Goal: Task Accomplishment & Management: Use online tool/utility

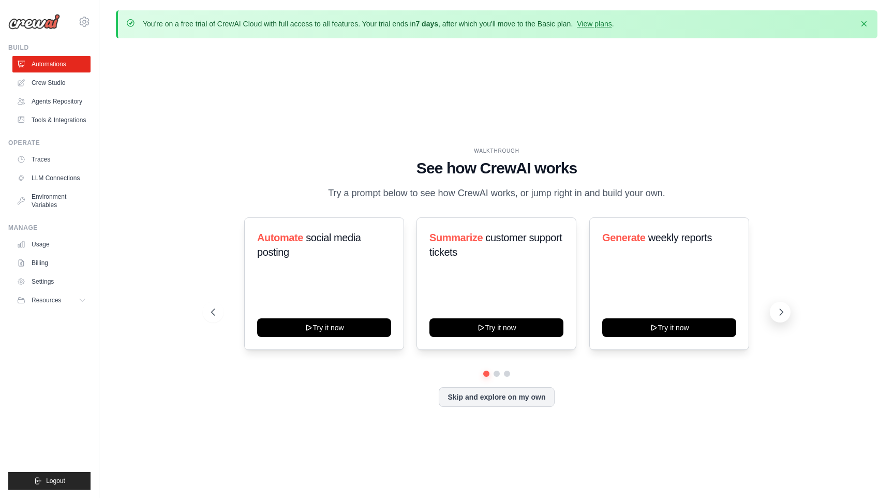
click at [784, 307] on icon at bounding box center [781, 312] width 10 height 10
click at [214, 306] on button at bounding box center [213, 312] width 21 height 21
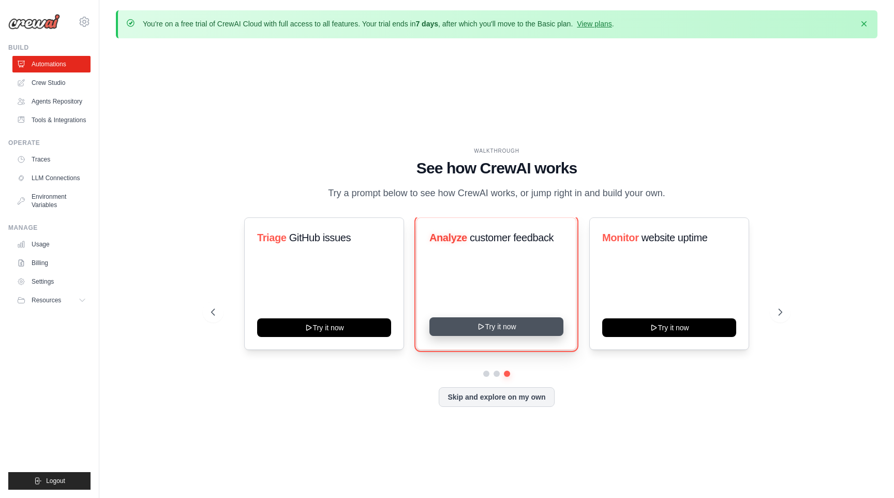
click at [474, 323] on button "Try it now" at bounding box center [497, 326] width 134 height 19
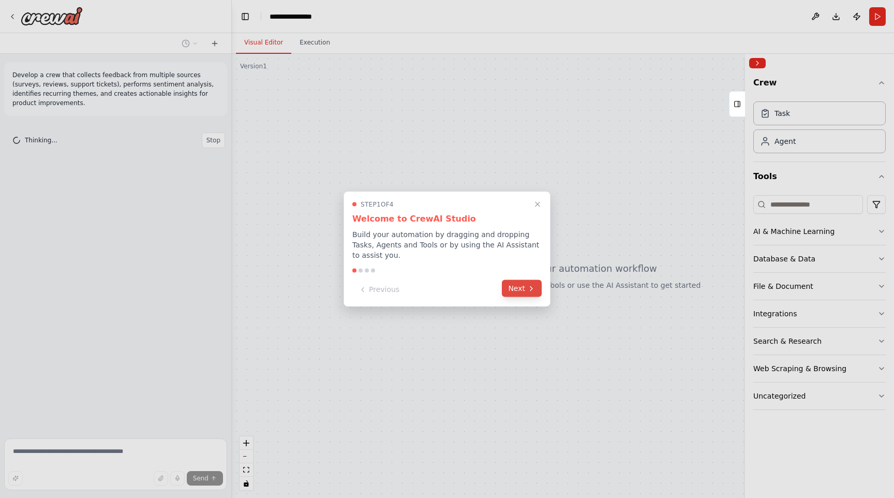
click at [535, 286] on icon at bounding box center [531, 288] width 8 height 8
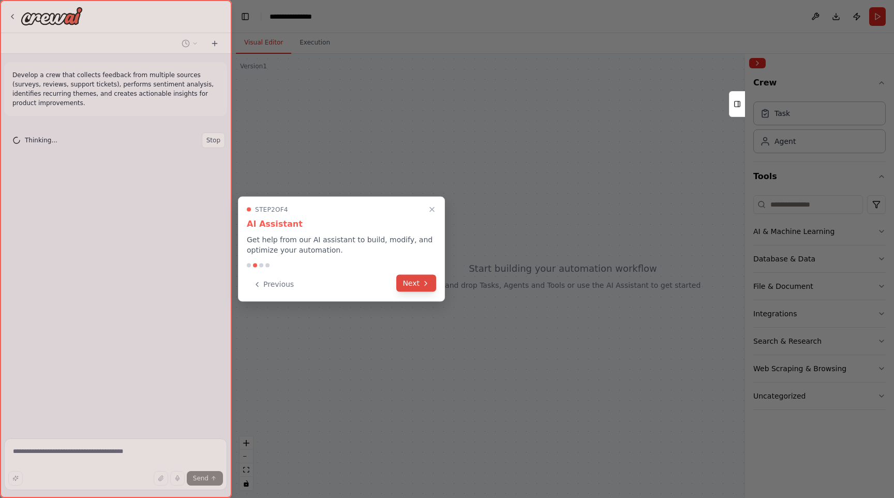
click at [413, 287] on button "Next" at bounding box center [416, 283] width 40 height 17
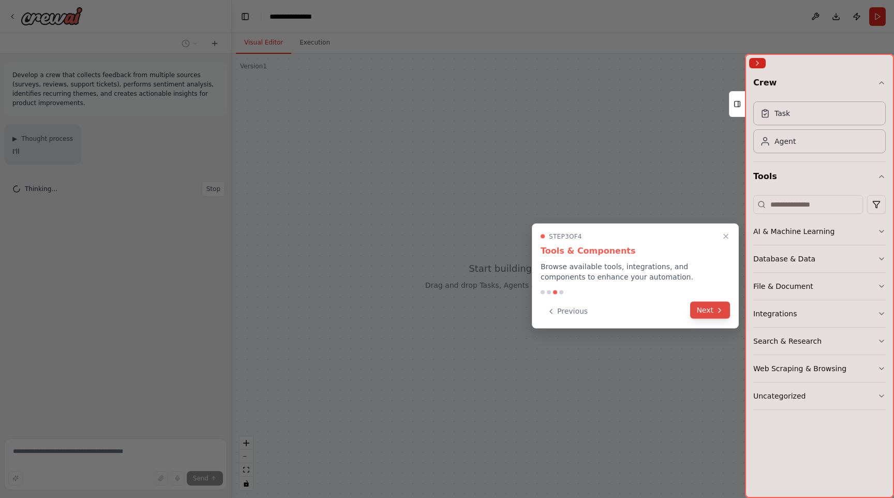
click at [713, 313] on button "Next" at bounding box center [710, 310] width 40 height 17
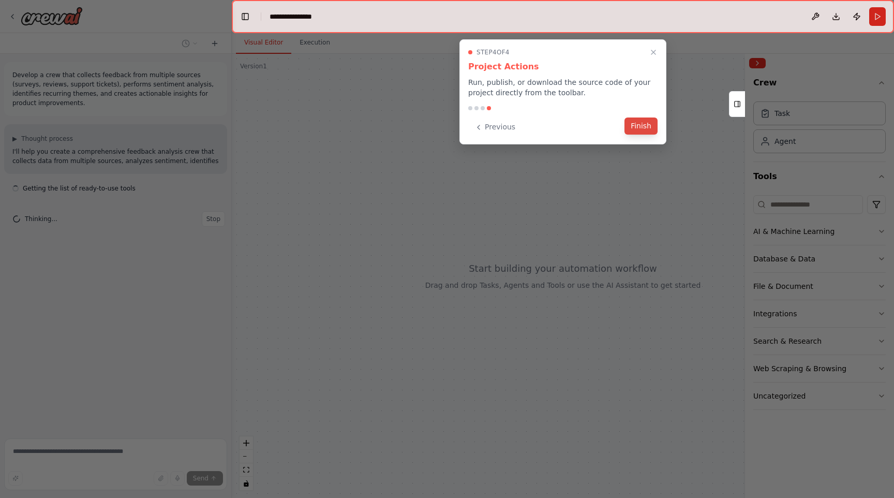
click at [641, 127] on button "Finish" at bounding box center [641, 125] width 33 height 17
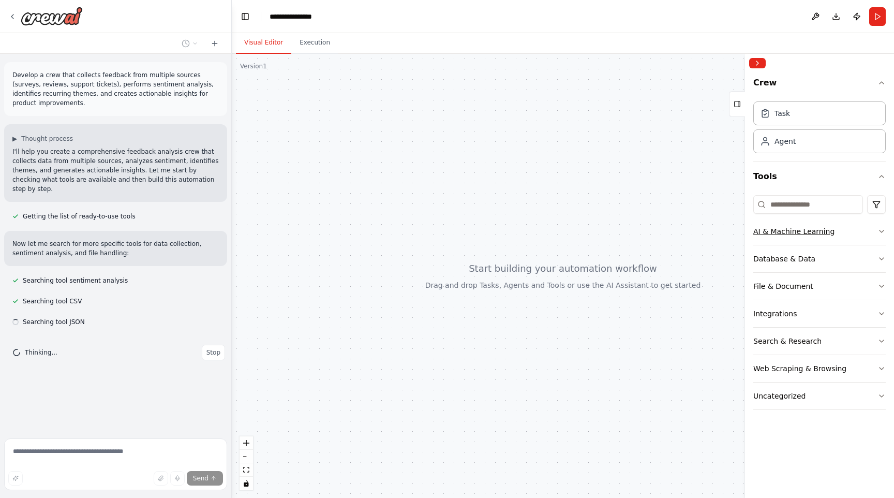
click at [810, 228] on div "AI & Machine Learning" at bounding box center [794, 231] width 81 height 10
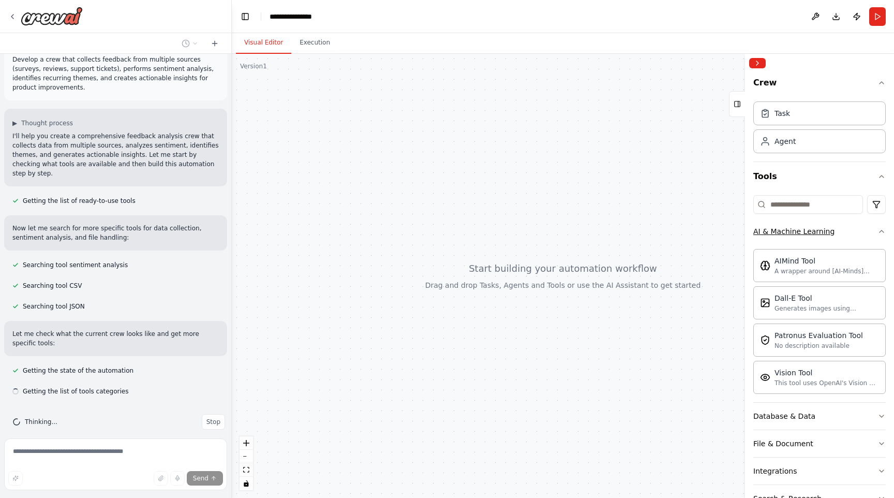
scroll to position [18, 0]
click at [847, 230] on button "AI & Machine Learning" at bounding box center [820, 231] width 132 height 27
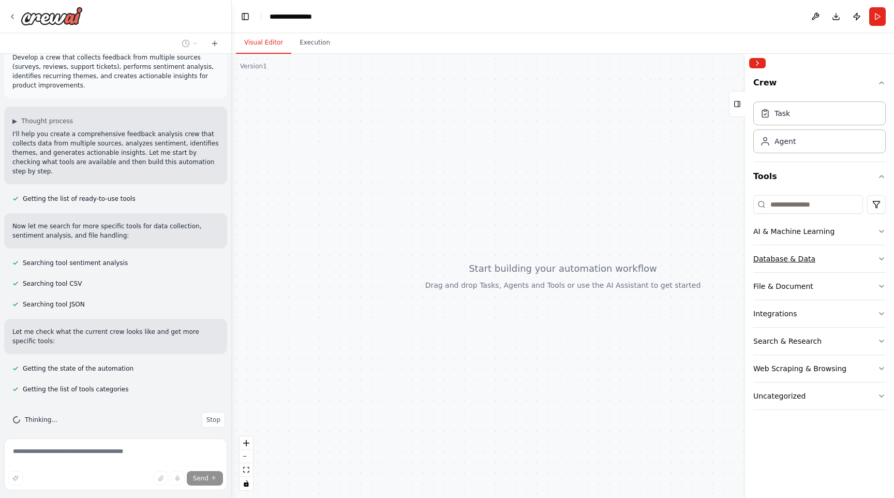
click at [818, 256] on button "Database & Data" at bounding box center [820, 258] width 132 height 27
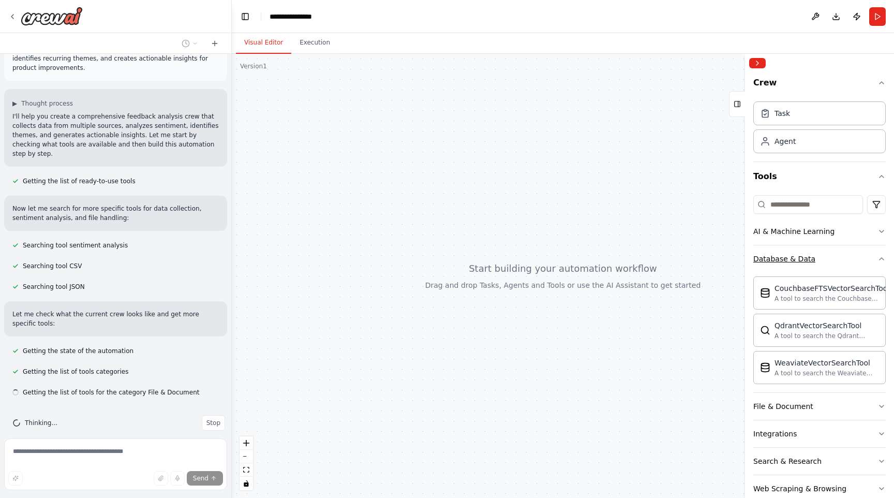
scroll to position [38, 0]
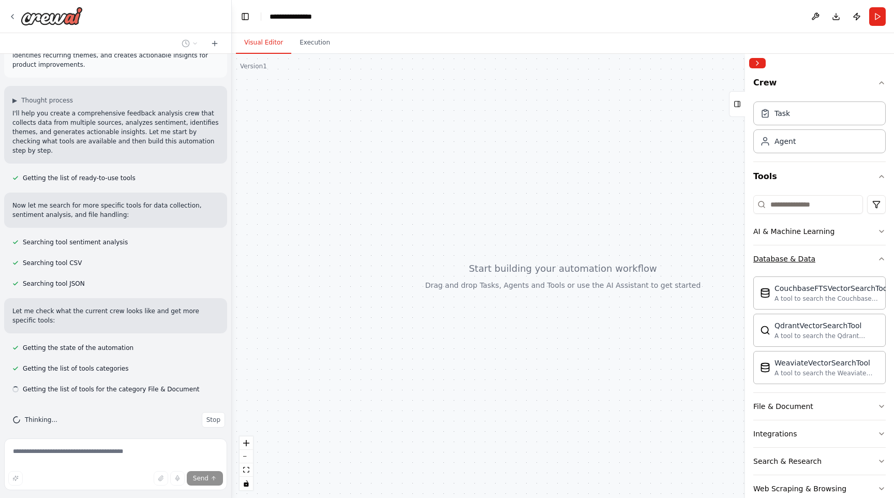
click at [819, 256] on button "Database & Data" at bounding box center [820, 258] width 132 height 27
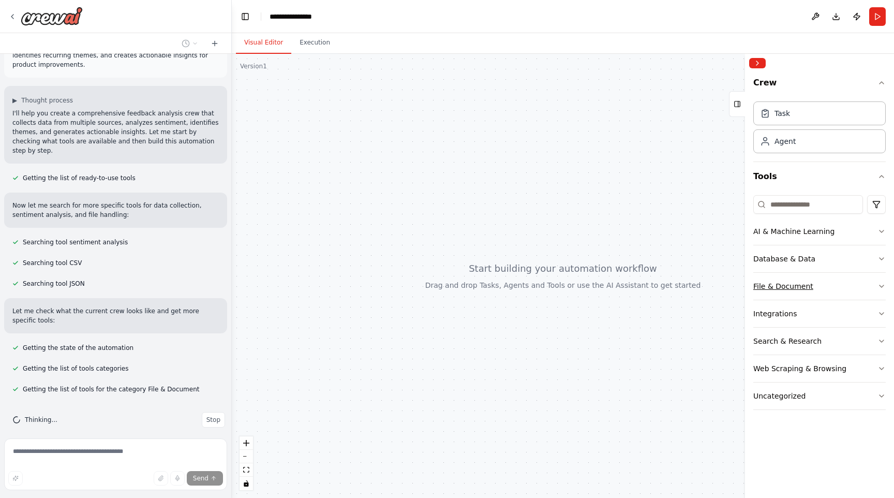
click at [811, 275] on button "File & Document" at bounding box center [820, 286] width 132 height 27
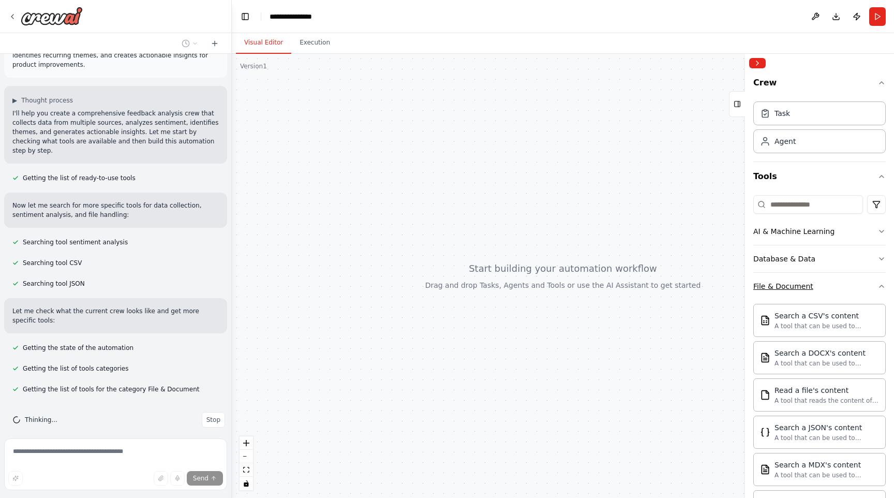
click at [813, 277] on button "File & Document" at bounding box center [820, 286] width 132 height 27
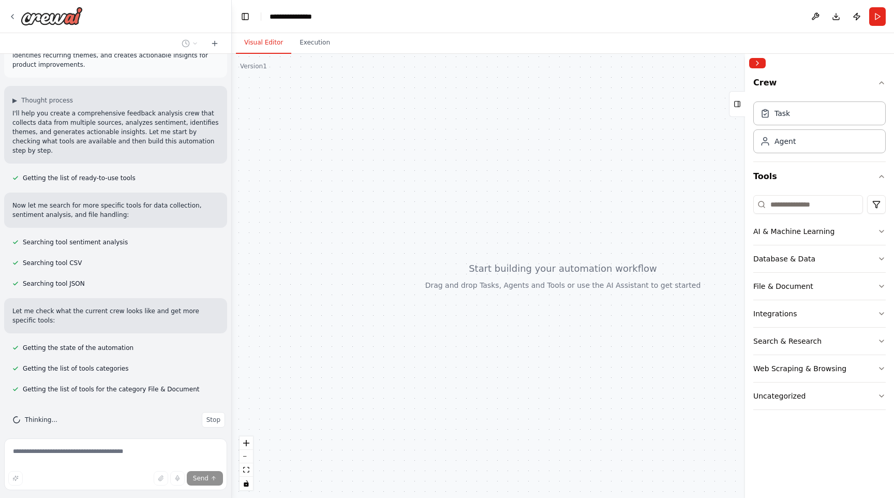
drag, startPoint x: 501, startPoint y: 281, endPoint x: 441, endPoint y: 277, distance: 60.1
click at [441, 278] on div at bounding box center [563, 276] width 662 height 444
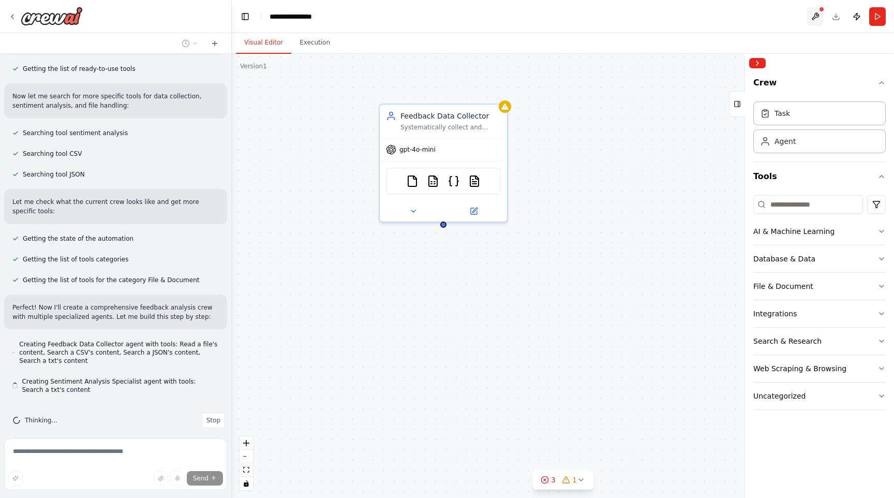
scroll to position [148, 0]
click at [815, 18] on button at bounding box center [815, 16] width 17 height 19
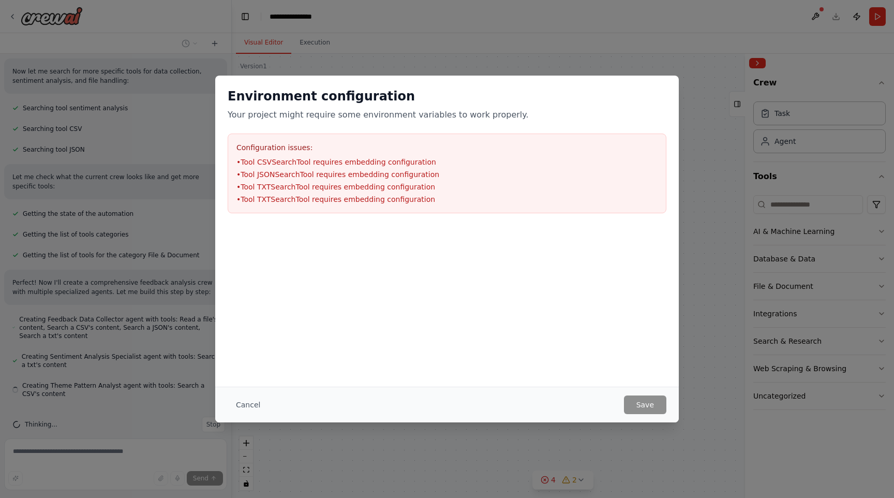
scroll to position [177, 0]
click at [730, 240] on div "Environment configuration Your project might require some environment variables…" at bounding box center [447, 249] width 894 height 498
click at [686, 32] on div "Environment configuration Your project might require some environment variables…" at bounding box center [447, 249] width 894 height 498
click at [245, 403] on button "Cancel" at bounding box center [248, 404] width 41 height 19
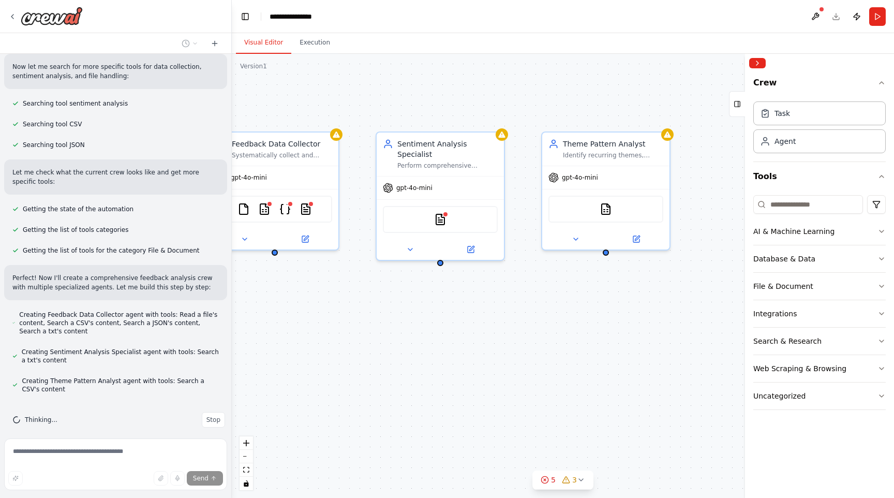
drag, startPoint x: 655, startPoint y: 249, endPoint x: 503, endPoint y: 270, distance: 153.0
click at [503, 270] on div "Feedback Data Collector Systematically collect and consolidate feedback data fr…" at bounding box center [563, 276] width 662 height 444
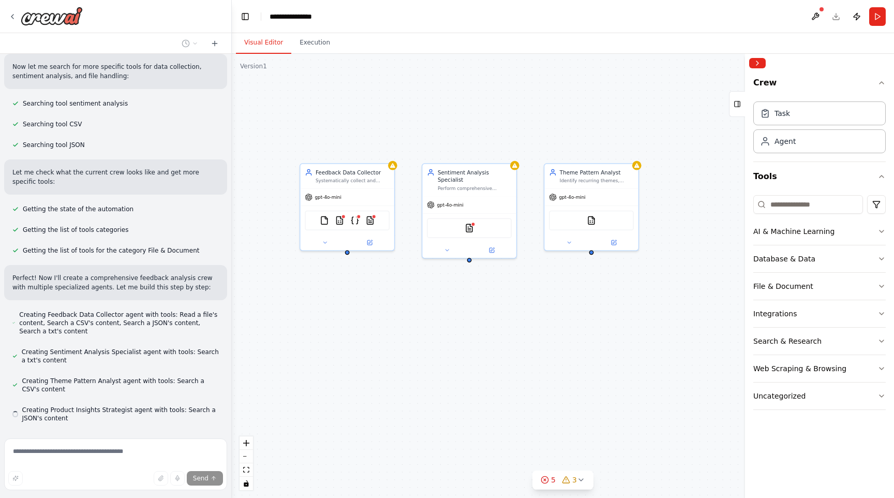
scroll to position [206, 0]
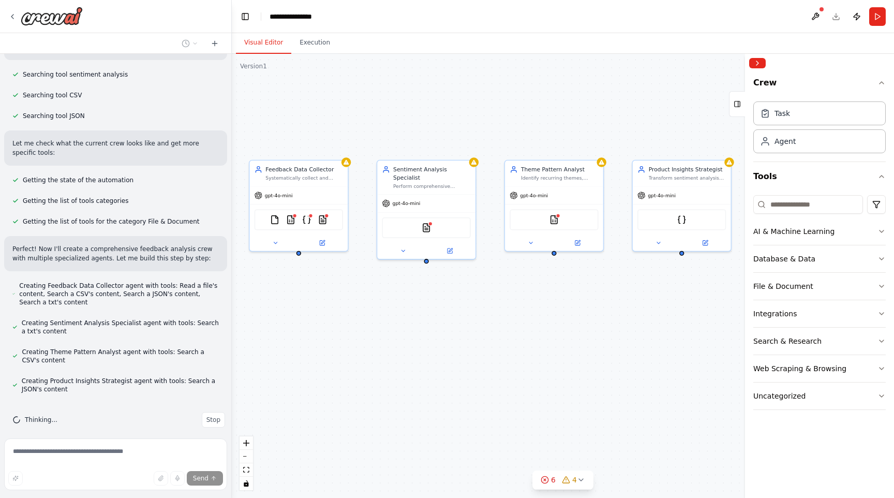
drag, startPoint x: 497, startPoint y: 292, endPoint x: 456, endPoint y: 294, distance: 40.9
click at [456, 294] on div "Feedback Data Collector Systematically collect and consolidate feedback data fr…" at bounding box center [563, 276] width 662 height 444
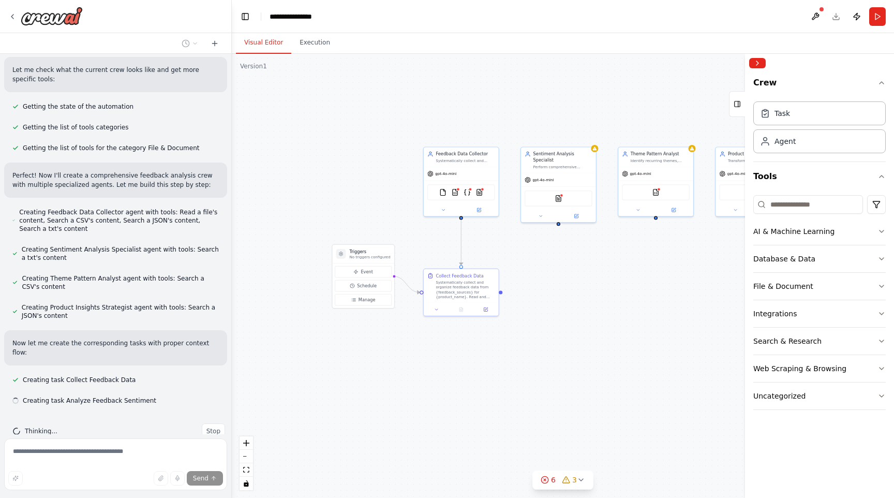
scroll to position [282, 0]
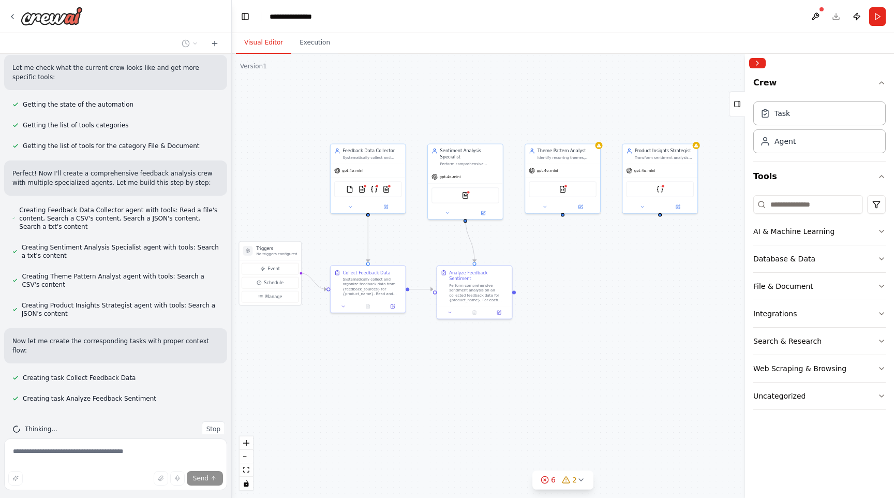
drag, startPoint x: 355, startPoint y: 168, endPoint x: 386, endPoint y: 117, distance: 59.7
click at [386, 120] on div ".deletable-edge-delete-btn { width: 20px; height: 20px; border: 0px solid #ffff…" at bounding box center [563, 276] width 662 height 444
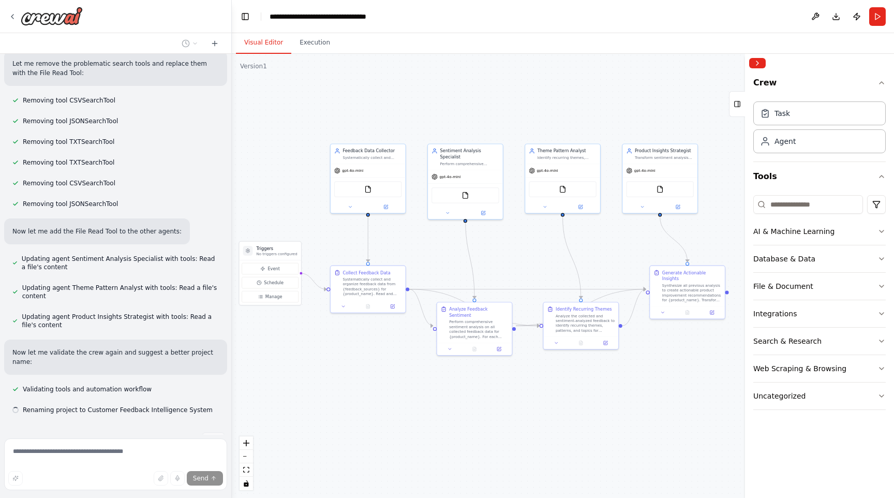
scroll to position [850, 0]
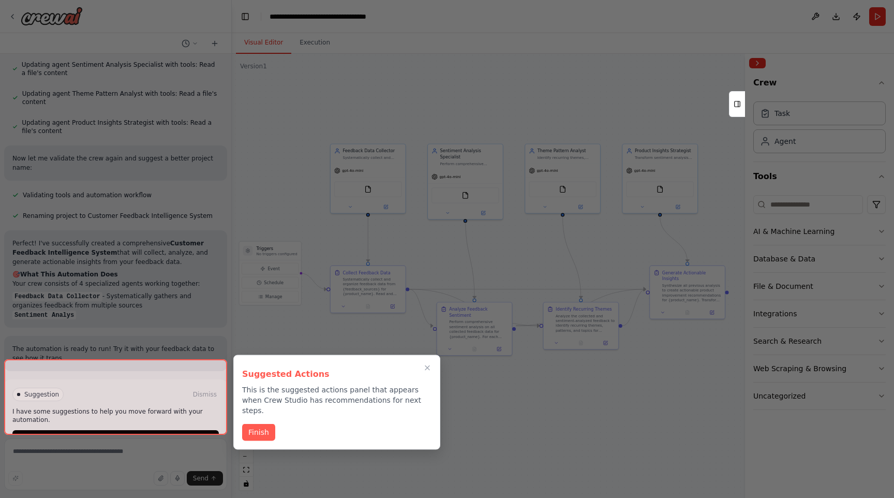
click at [258, 406] on div "Suggested Actions This is the suggested actions panel that appears when Crew St…" at bounding box center [336, 402] width 207 height 95
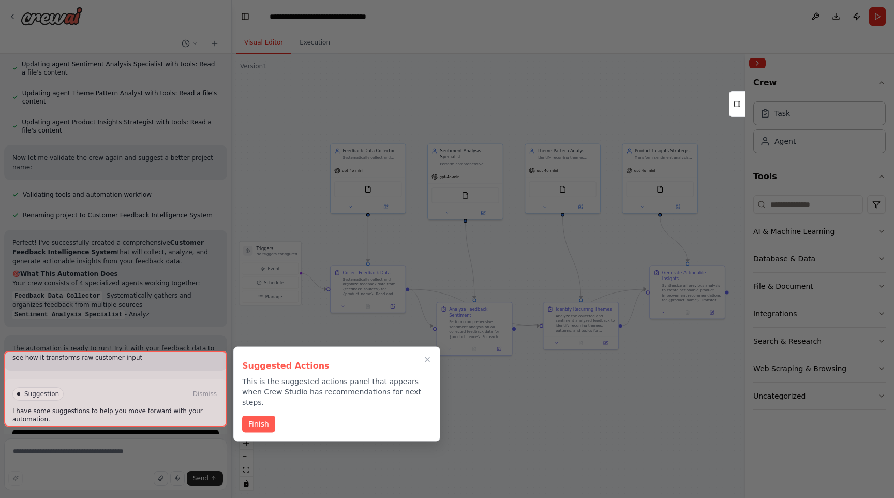
click at [258, 416] on button "Finish" at bounding box center [258, 424] width 33 height 17
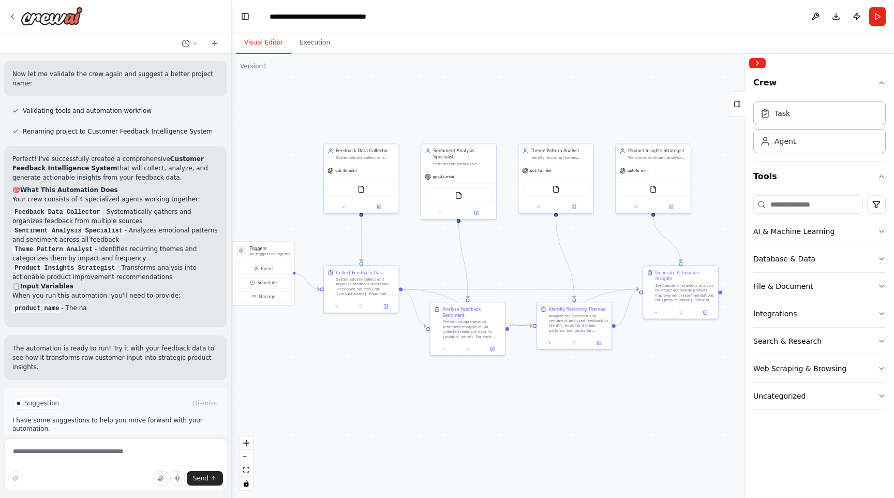
drag, startPoint x: 526, startPoint y: 256, endPoint x: 520, endPoint y: 256, distance: 6.2
click at [520, 256] on div ".deletable-edge-delete-btn { width: 20px; height: 20px; border: 0px solid #ffff…" at bounding box center [563, 276] width 662 height 444
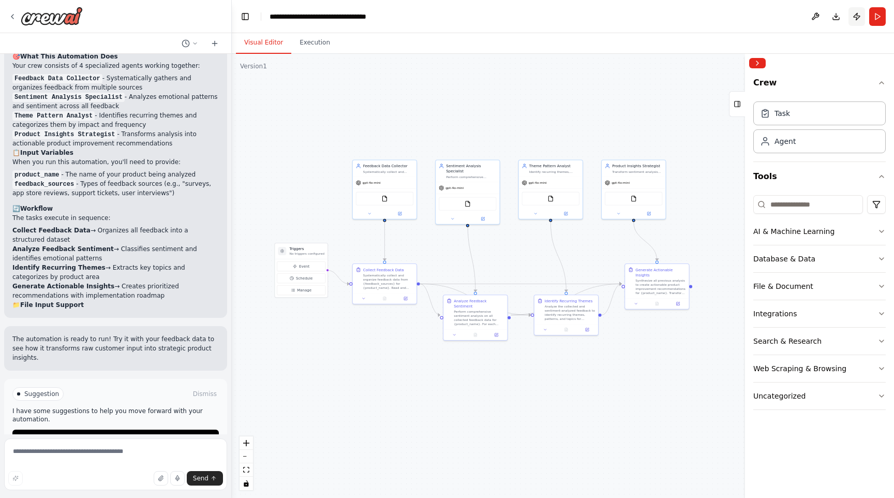
click at [853, 17] on button "Publish" at bounding box center [857, 16] width 17 height 19
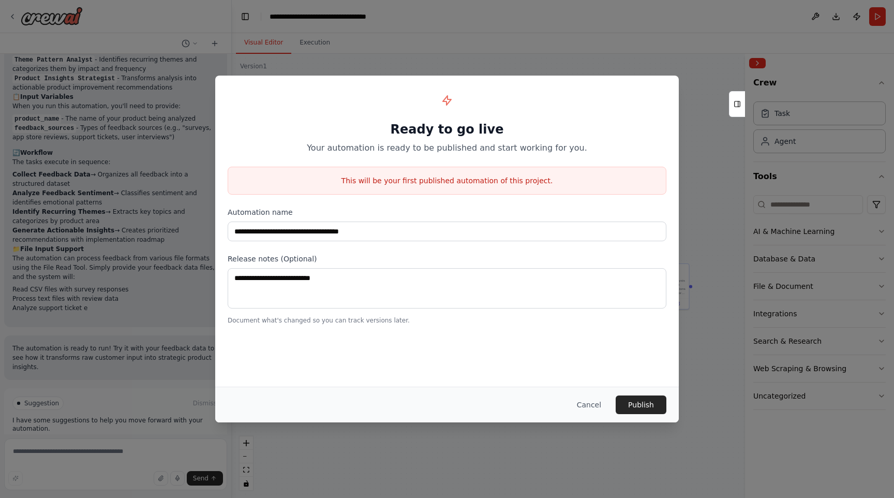
scroll to position [1325, 0]
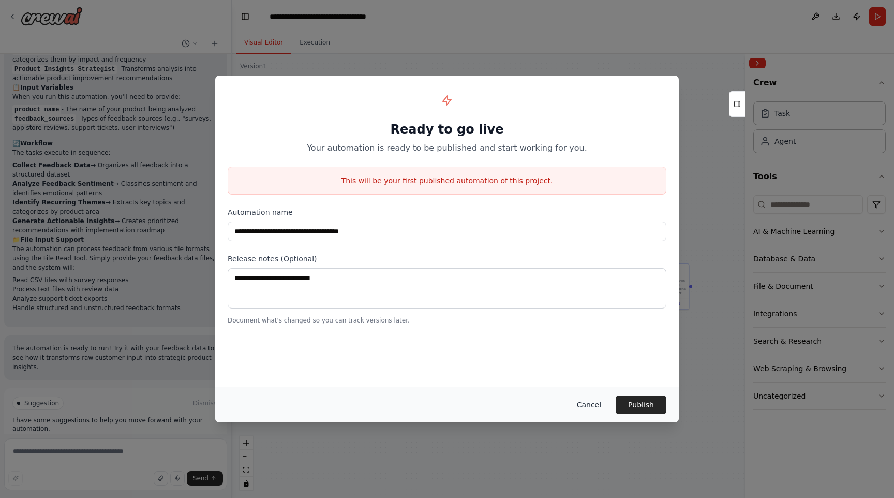
click at [592, 404] on button "Cancel" at bounding box center [589, 404] width 41 height 19
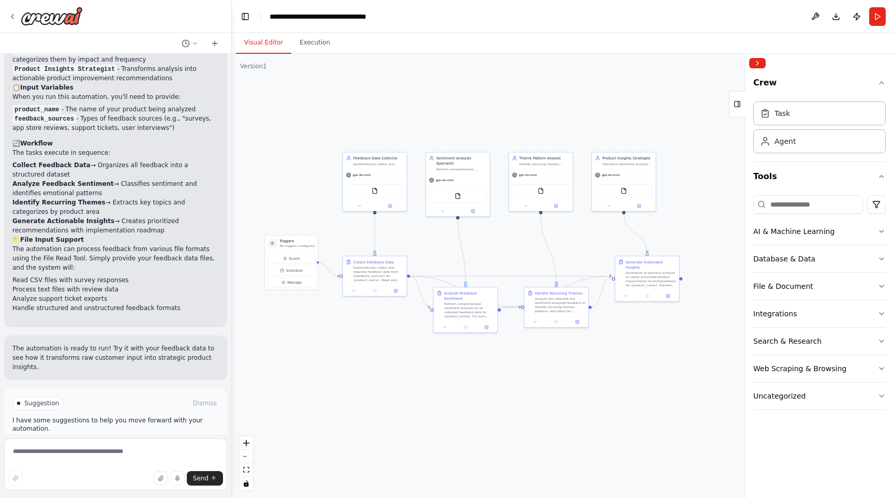
drag, startPoint x: 285, startPoint y: 127, endPoint x: 275, endPoint y: 119, distance: 12.9
click at [275, 119] on div ".deletable-edge-delete-btn { width: 20px; height: 20px; border: 0px solid #ffff…" at bounding box center [563, 276] width 662 height 444
click at [634, 176] on div "gpt-4o-mini" at bounding box center [624, 173] width 64 height 11
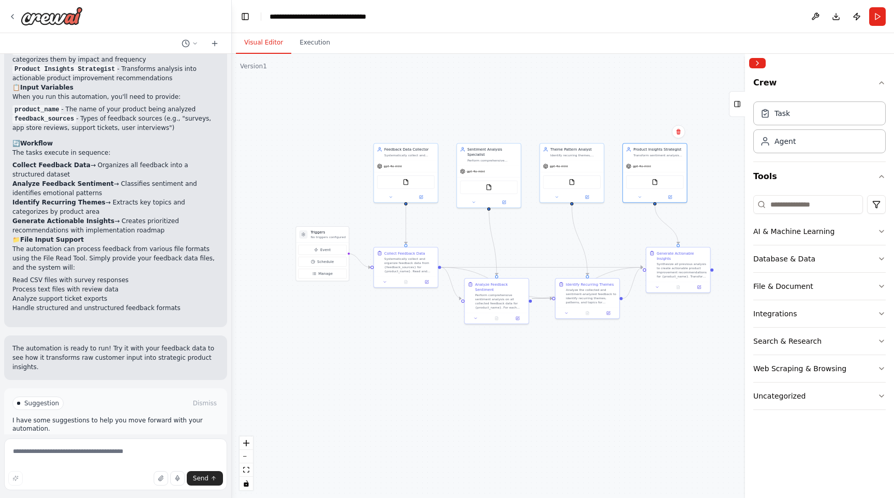
drag, startPoint x: 305, startPoint y: 161, endPoint x: 337, endPoint y: 153, distance: 33.1
click at [336, 153] on div ".deletable-edge-delete-btn { width: 20px; height: 20px; border: 0px solid #ffff…" at bounding box center [563, 276] width 662 height 444
drag, startPoint x: 416, startPoint y: 337, endPoint x: 402, endPoint y: 337, distance: 13.5
click at [402, 337] on div ".deletable-edge-delete-btn { width: 20px; height: 20px; border: 0px solid #ffff…" at bounding box center [563, 276] width 662 height 444
click at [675, 95] on div ".deletable-edge-delete-btn { width: 20px; height: 20px; border: 0px solid #ffff…" at bounding box center [563, 276] width 662 height 444
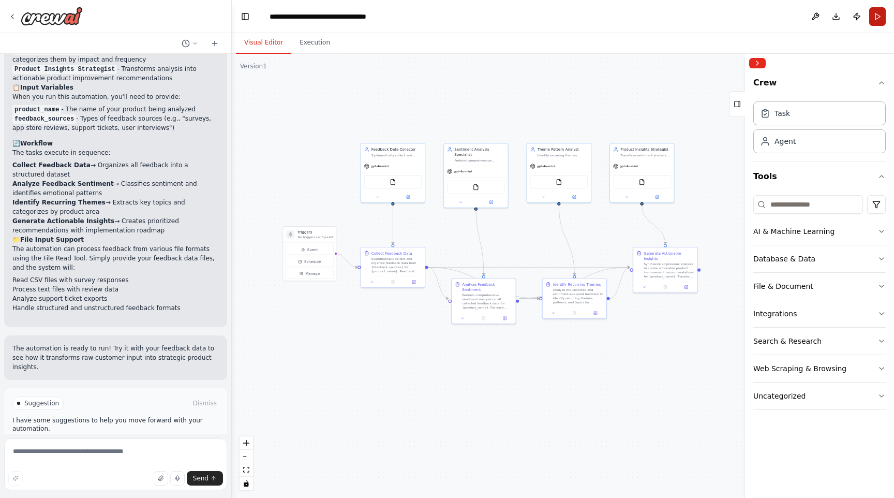
click at [884, 14] on button "Run" at bounding box center [877, 16] width 17 height 19
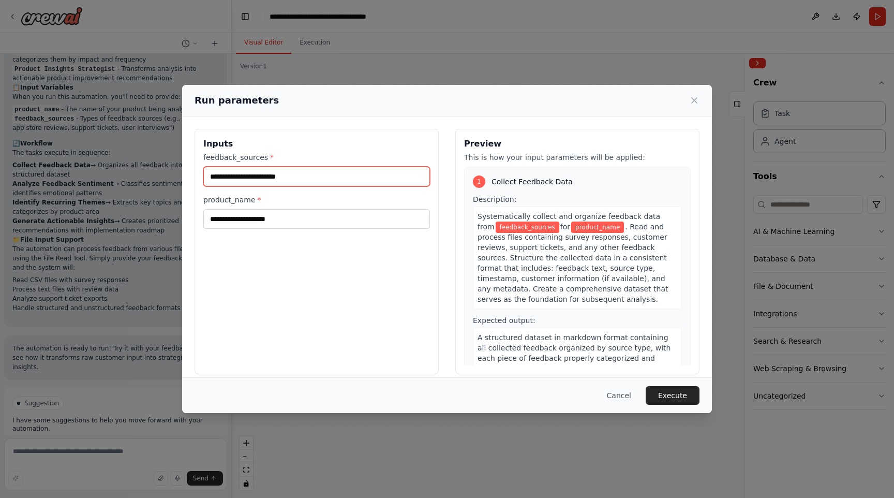
click at [292, 178] on input "feedback_sources *" at bounding box center [316, 177] width 227 height 20
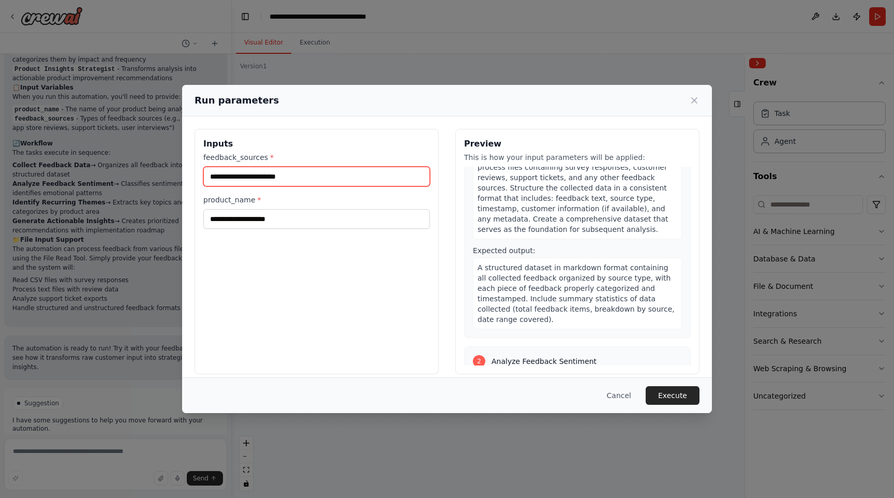
scroll to position [0, 0]
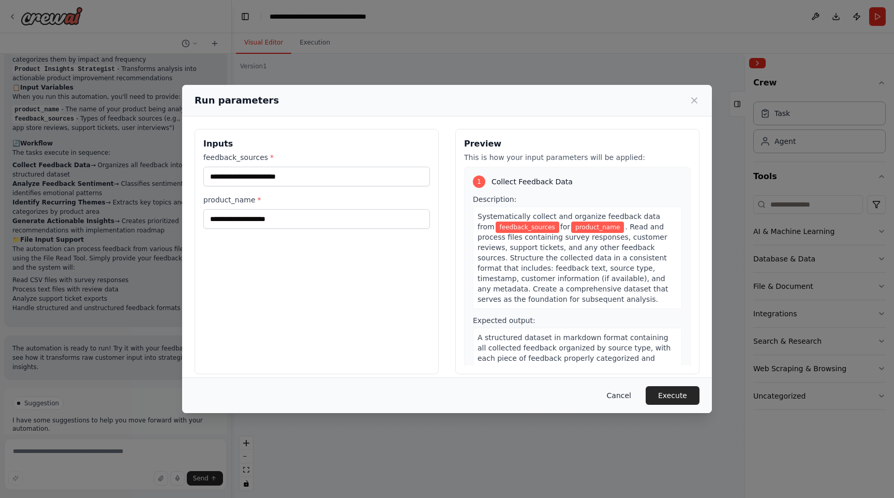
click at [614, 393] on button "Cancel" at bounding box center [619, 395] width 41 height 19
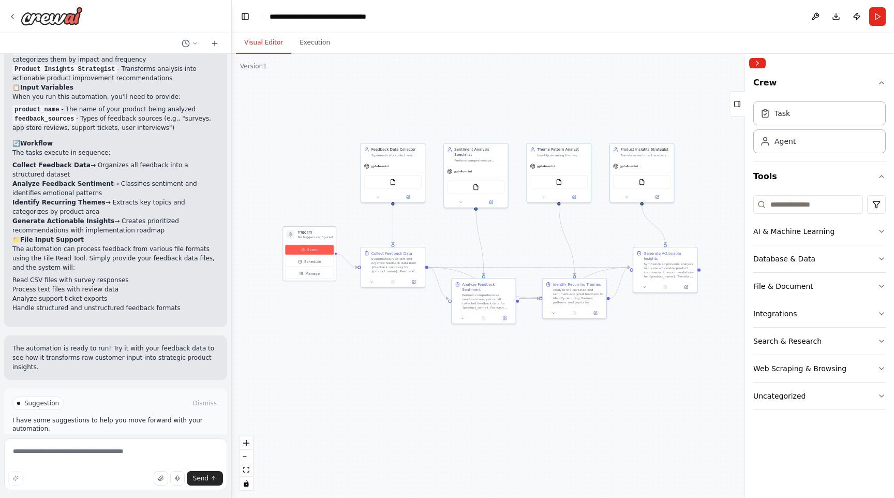
click at [317, 245] on button "Event" at bounding box center [309, 250] width 49 height 10
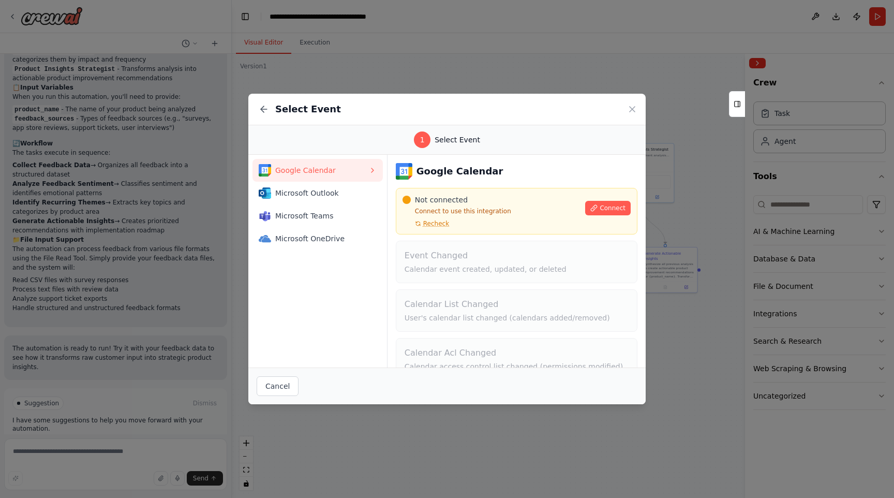
click at [638, 109] on div "Select Event" at bounding box center [446, 110] width 397 height 32
click at [626, 109] on div "Select Event" at bounding box center [446, 110] width 397 height 32
click at [628, 106] on icon at bounding box center [632, 109] width 10 height 10
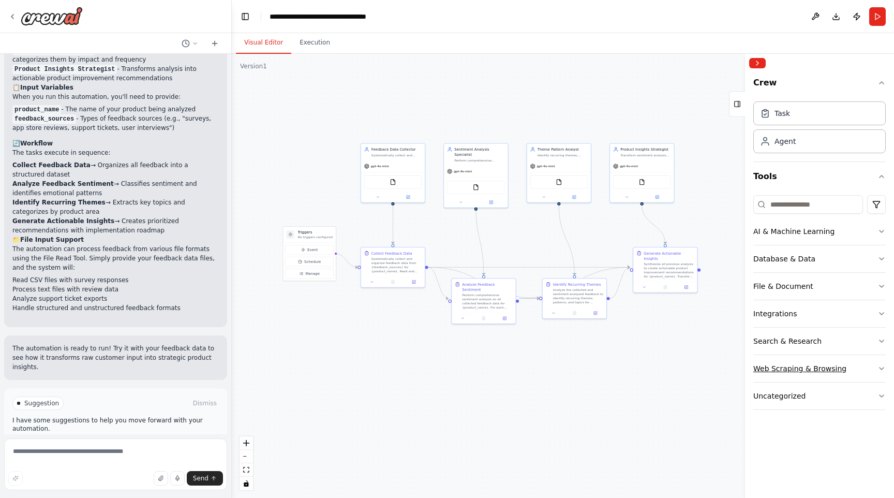
click at [819, 362] on button "Web Scraping & Browsing" at bounding box center [820, 368] width 132 height 27
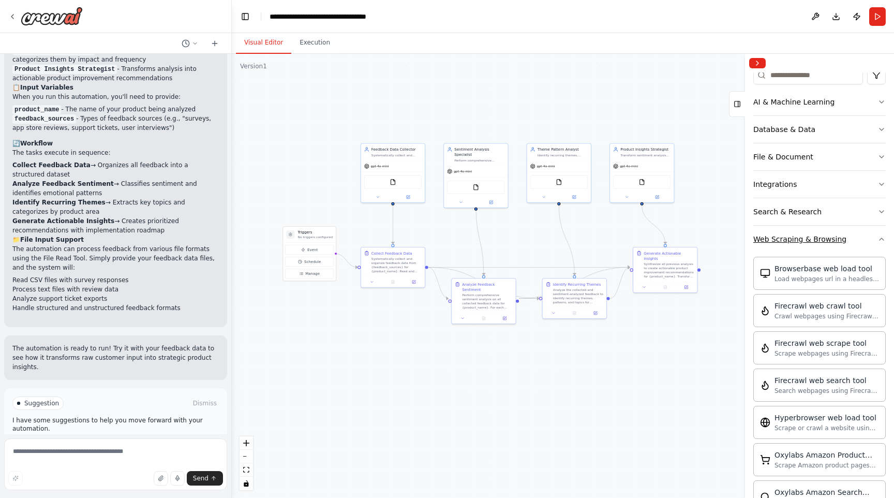
scroll to position [127, 0]
click at [852, 252] on button "Web Scraping & Browsing" at bounding box center [820, 241] width 132 height 27
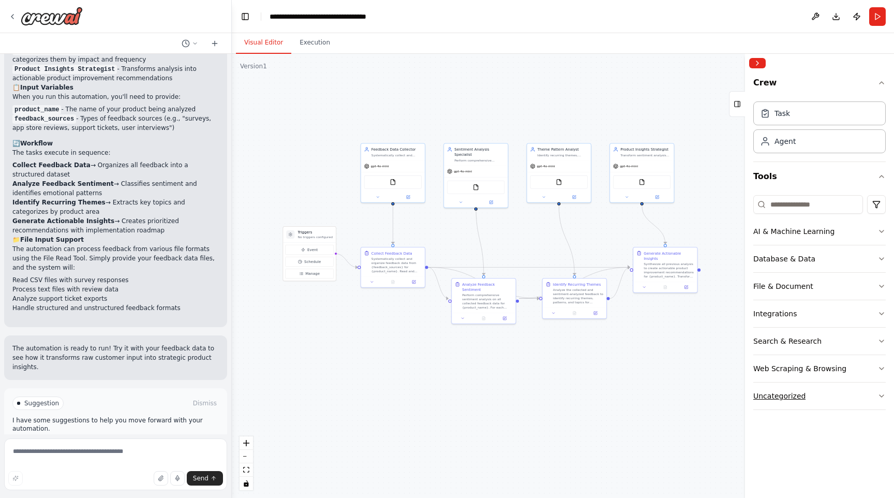
click at [850, 395] on button "Uncategorized" at bounding box center [820, 395] width 132 height 27
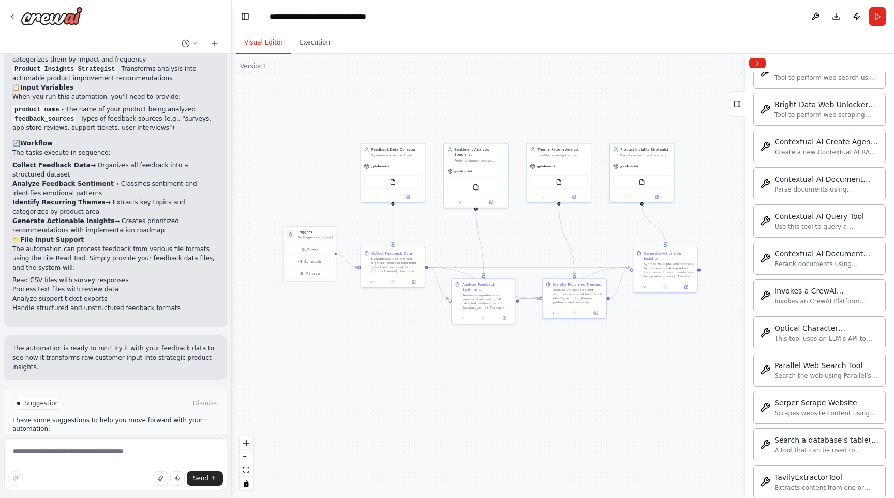
scroll to position [496, 0]
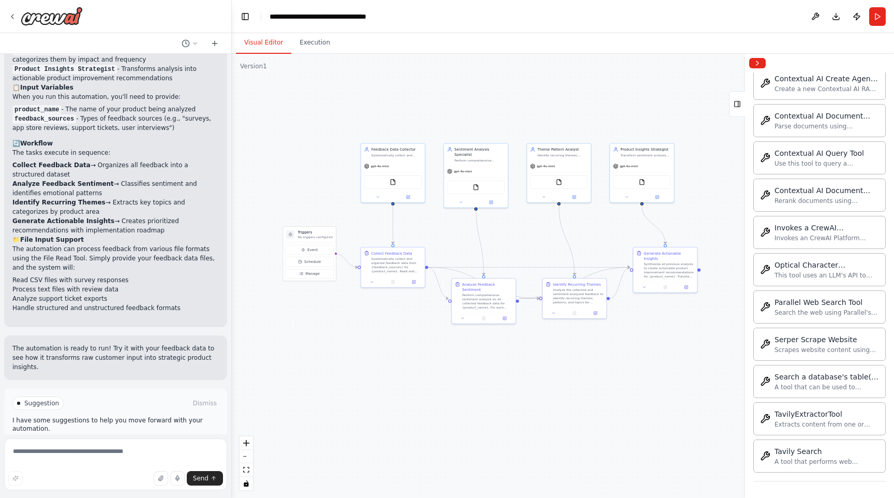
click at [757, 57] on div at bounding box center [819, 63] width 149 height 19
click at [757, 73] on div "Contextual AI Create Agent Tool Create a new Contextual AI RAG agent with docum…" at bounding box center [820, 82] width 132 height 33
click at [758, 70] on div at bounding box center [819, 63] width 149 height 19
click at [759, 66] on button "Collapse right sidebar" at bounding box center [757, 63] width 17 height 10
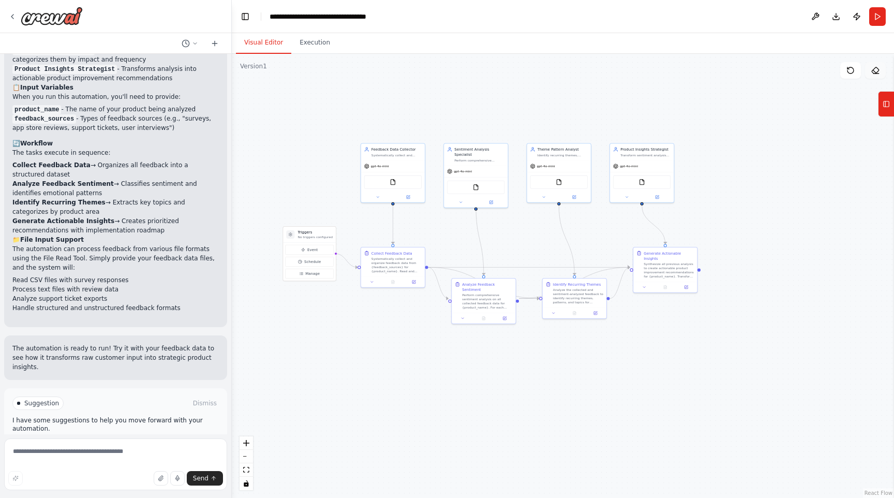
click at [873, 70] on icon at bounding box center [874, 71] width 3 height 3
click at [248, 13] on button "Toggle Left Sidebar" at bounding box center [245, 16] width 14 height 14
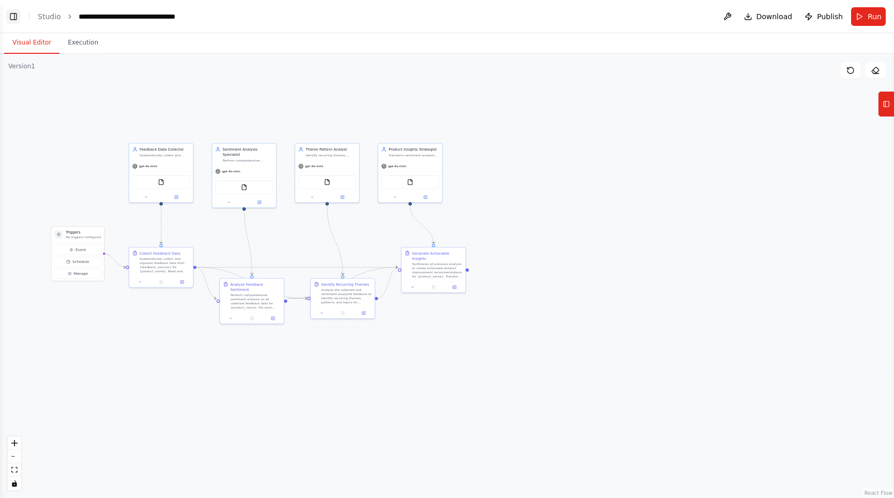
click at [10, 16] on button "Toggle Left Sidebar" at bounding box center [13, 16] width 14 height 14
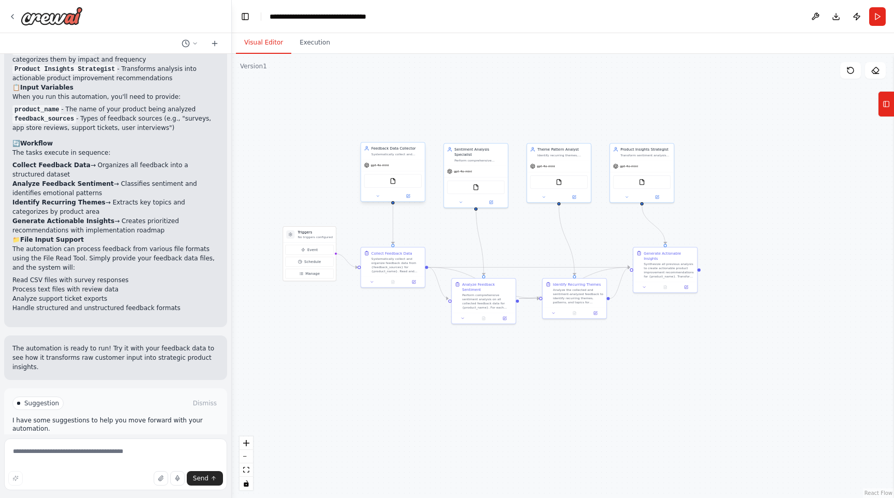
click at [416, 151] on div "Feedback Data Collector Systematically collect and consolidate feedback data fr…" at bounding box center [397, 150] width 50 height 10
click at [415, 130] on icon at bounding box center [417, 132] width 4 height 6
click at [396, 129] on button "Confirm" at bounding box center [387, 131] width 37 height 12
click at [18, 19] on div at bounding box center [45, 16] width 75 height 19
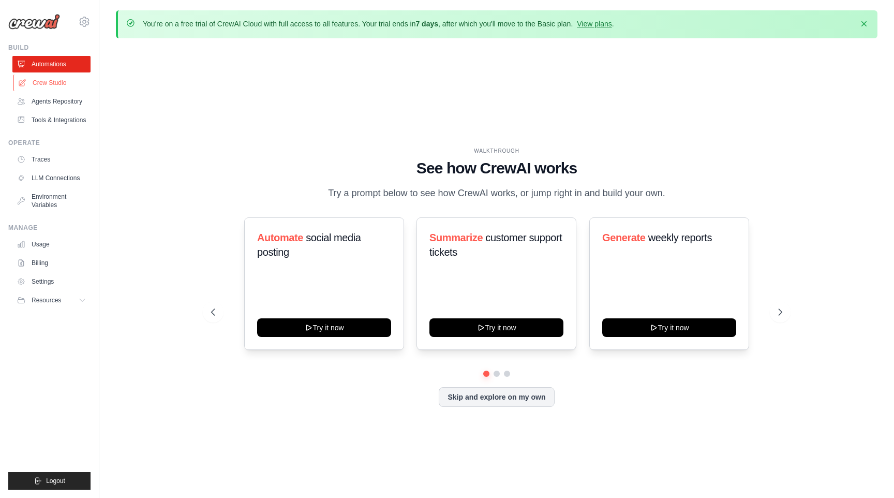
click at [52, 90] on link "Crew Studio" at bounding box center [52, 83] width 78 height 17
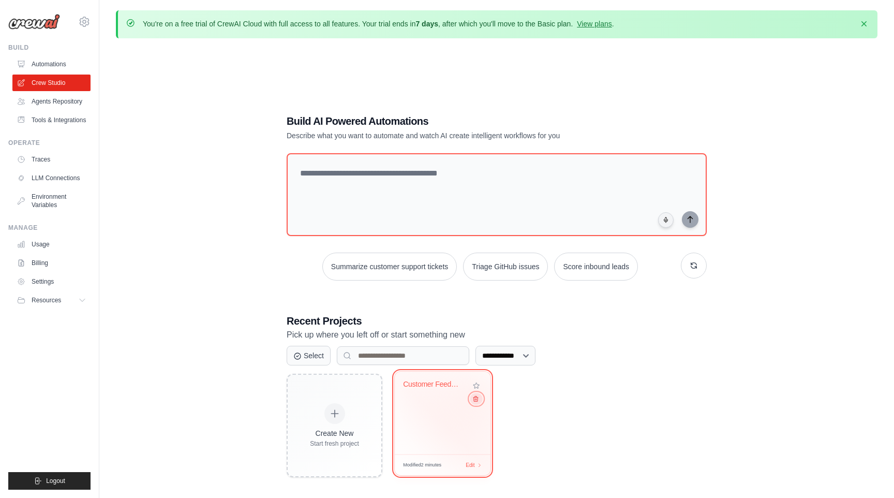
click at [475, 400] on icon at bounding box center [476, 398] width 7 height 7
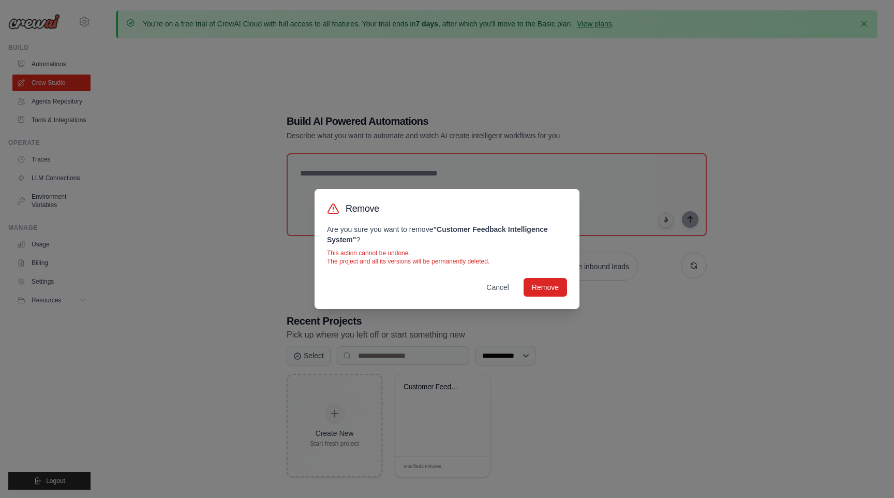
click at [546, 302] on div "Remove Are you sure you want to remove " Customer Feedback Intelligence System …" at bounding box center [447, 249] width 265 height 120
click at [546, 279] on button "Remove" at bounding box center [545, 286] width 43 height 19
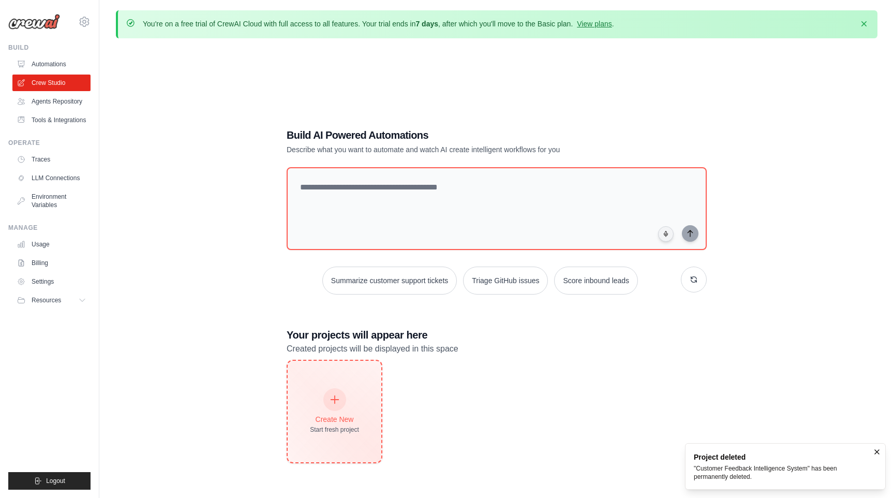
click at [331, 410] on div "Create New Start fresh project" at bounding box center [334, 411] width 49 height 45
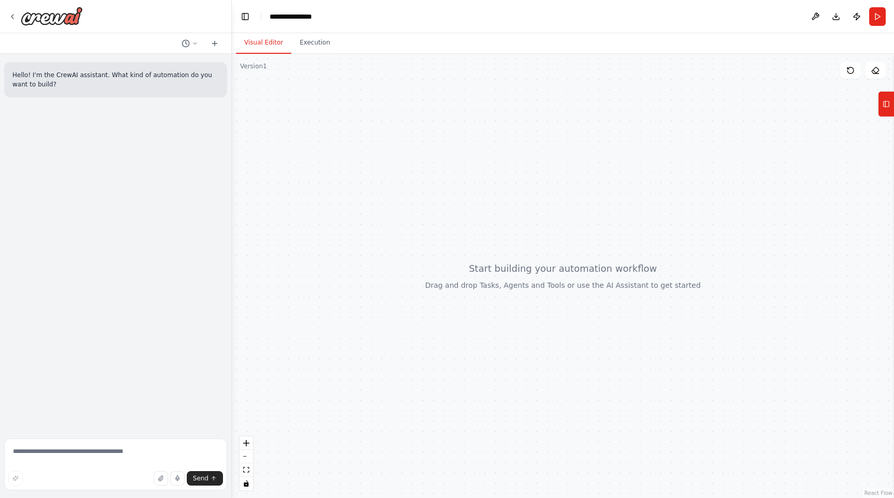
click at [118, 472] on div "Send" at bounding box center [115, 478] width 215 height 14
click at [118, 459] on textarea at bounding box center [115, 464] width 223 height 52
type textarea "**********"
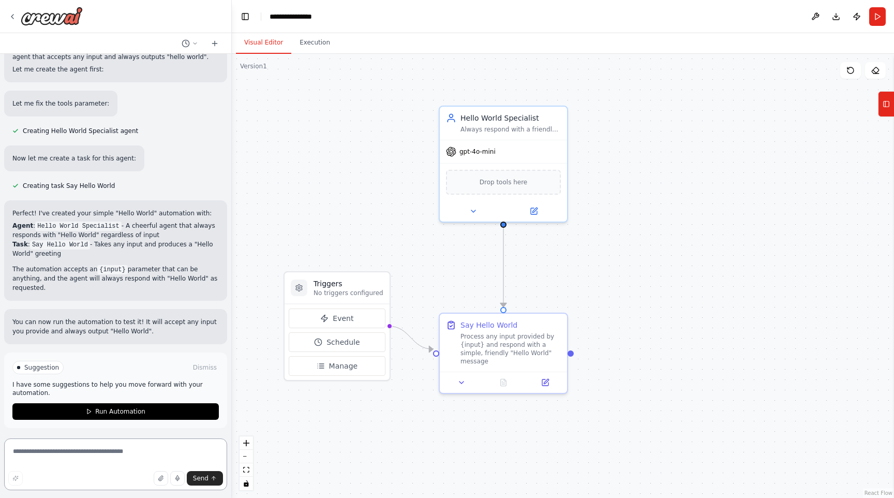
scroll to position [130, 0]
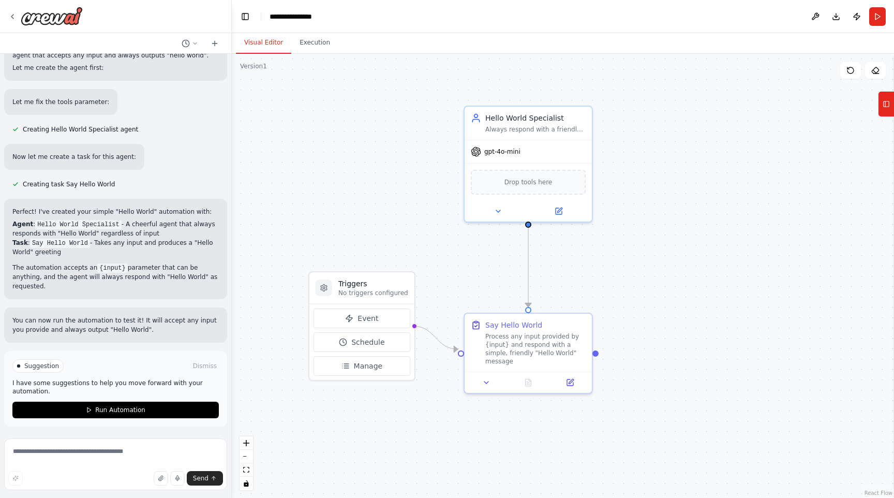
drag, startPoint x: 608, startPoint y: 283, endPoint x: 632, endPoint y: 283, distance: 24.8
click at [632, 283] on div ".deletable-edge-delete-btn { width: 20px; height: 20px; border: 0px solid #ffff…" at bounding box center [563, 276] width 662 height 444
